Goal: Task Accomplishment & Management: Use online tool/utility

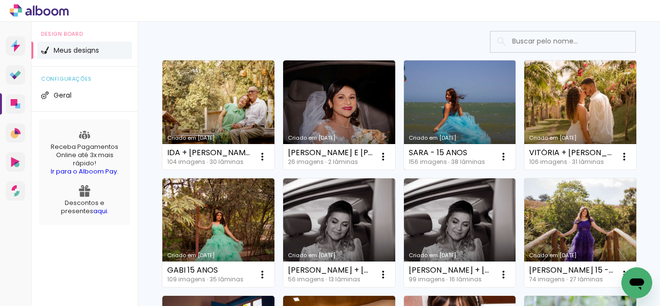
scroll to position [64, 0]
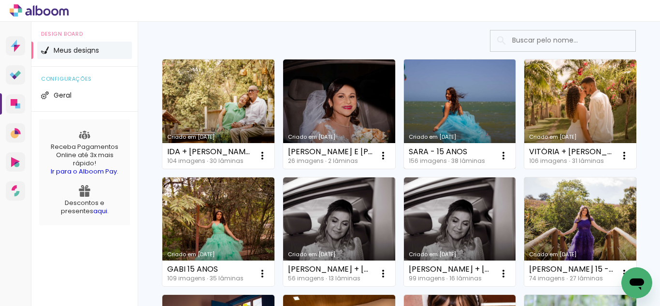
click at [455, 122] on link "Criado em [DATE]" at bounding box center [460, 113] width 112 height 109
